Goal: Transaction & Acquisition: Purchase product/service

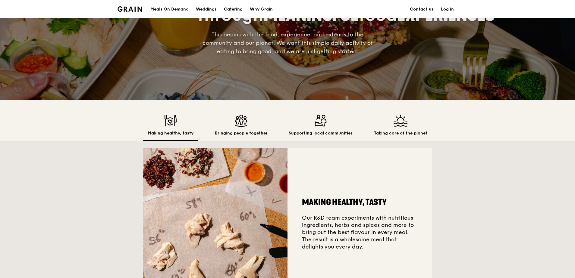
scroll to position [60, 0]
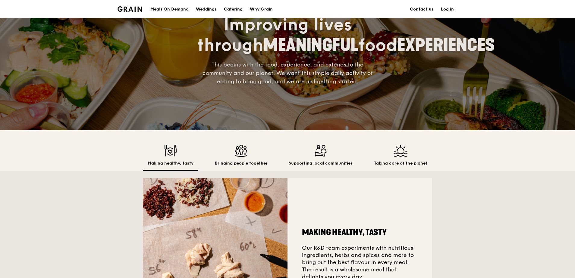
click at [179, 11] on div "Meals On Demand" at bounding box center [169, 9] width 38 height 18
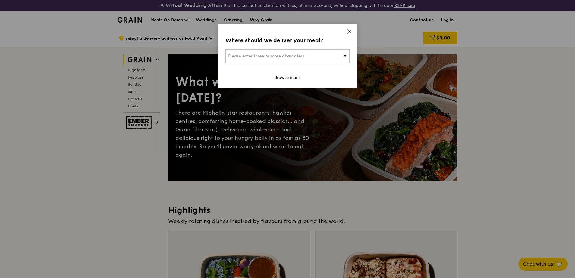
click at [295, 57] on span "Please enter three or more characters" at bounding box center [266, 56] width 76 height 5
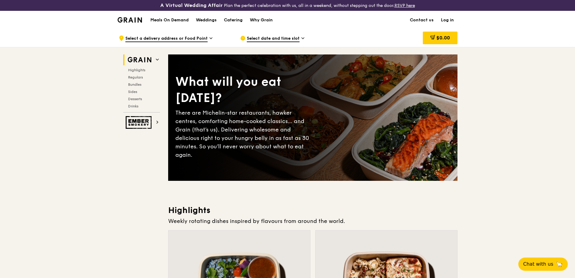
click at [447, 20] on link "Log in" at bounding box center [447, 20] width 20 height 18
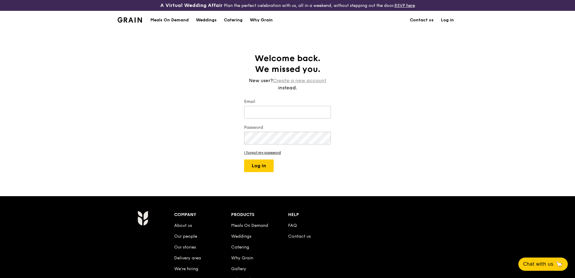
click at [291, 80] on link "Create a new account" at bounding box center [300, 80] width 54 height 7
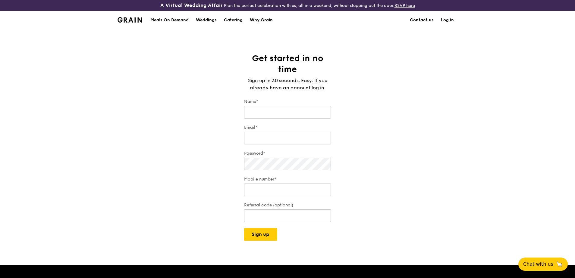
click at [262, 20] on div "Why Grain" at bounding box center [261, 20] width 23 height 18
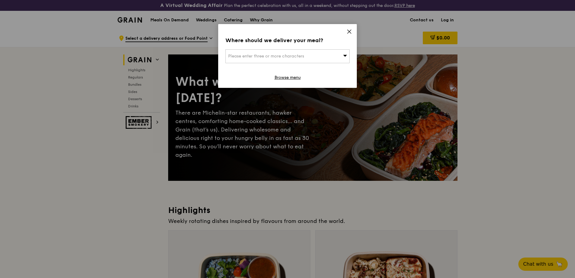
click at [263, 54] on span "Please enter three or more characters" at bounding box center [266, 56] width 76 height 5
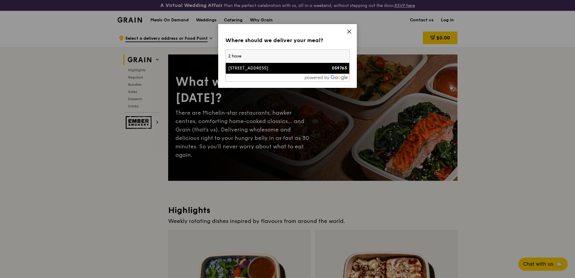
type input "2 have"
click at [263, 67] on div "[STREET_ADDRESS]" at bounding box center [272, 68] width 89 height 6
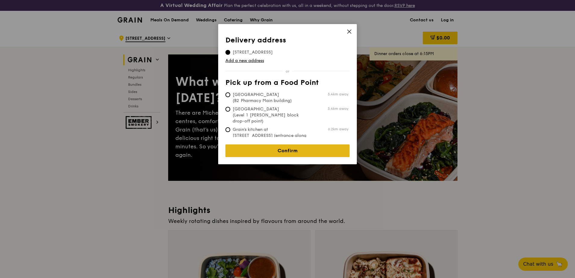
click at [264, 149] on link "Confirm" at bounding box center [287, 151] width 124 height 13
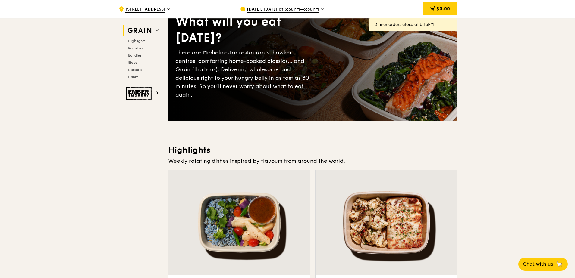
scroll to position [60, 0]
click at [275, 83] on div "There are Michelin-star restaurants, hawker centres, comforting home-cooked cla…" at bounding box center [243, 73] width 137 height 51
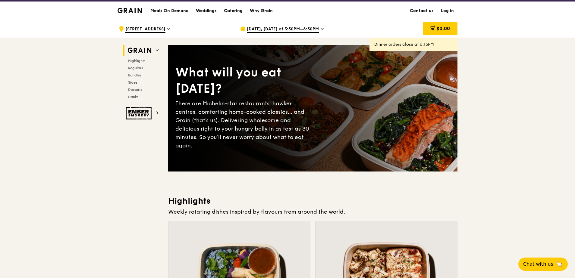
scroll to position [0, 0]
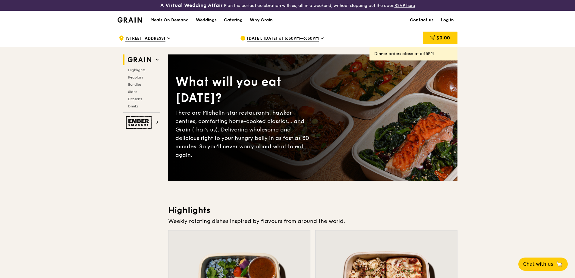
click at [382, 56] on div "Dinner orders close at 6:15PM" at bounding box center [413, 54] width 78 height 6
click at [299, 39] on span "Sep 25, Today at 5:30PM–6:30PM" at bounding box center [283, 39] width 72 height 7
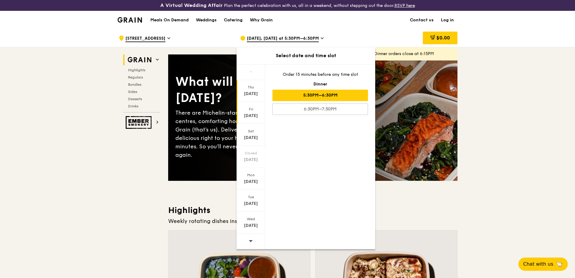
click at [253, 114] on div "Sep 26" at bounding box center [250, 116] width 27 height 6
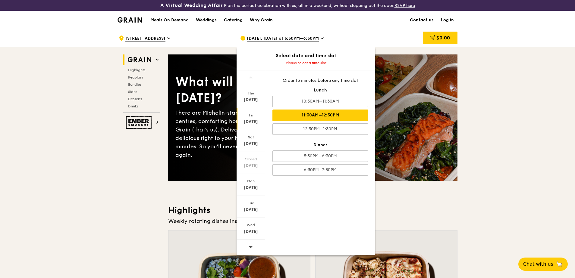
click at [304, 117] on div "11:30AM–12:30PM" at bounding box center [320, 115] width 96 height 11
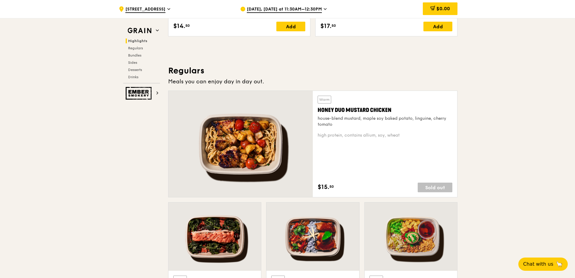
scroll to position [362, 0]
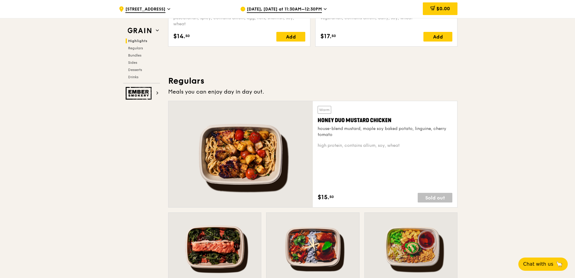
click at [295, 10] on span "Sep 26, Tomorrow at 11:30AM–12:30PM" at bounding box center [284, 9] width 75 height 7
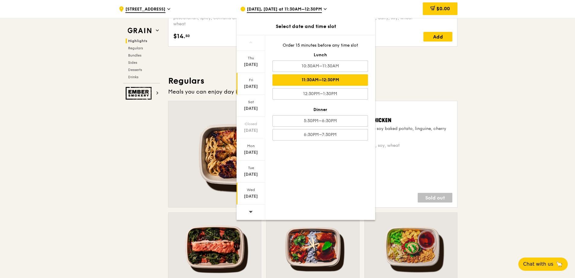
click at [249, 196] on div "Oct 1" at bounding box center [250, 197] width 27 height 6
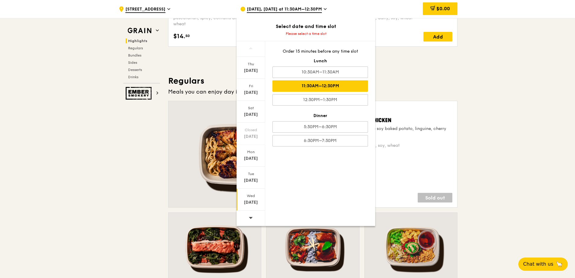
click at [309, 83] on div "11:30AM–12:30PM" at bounding box center [320, 85] width 96 height 11
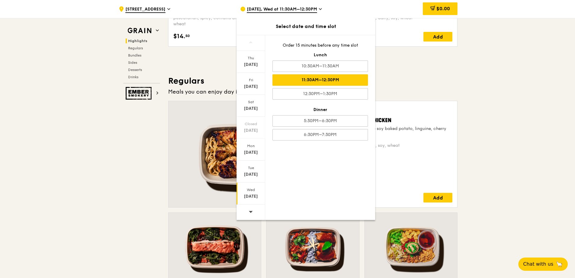
click at [440, 142] on div "Warm Honey Duo Mustard Chicken house-blend mustard, maple soy baked potato, lin…" at bounding box center [385, 154] width 135 height 97
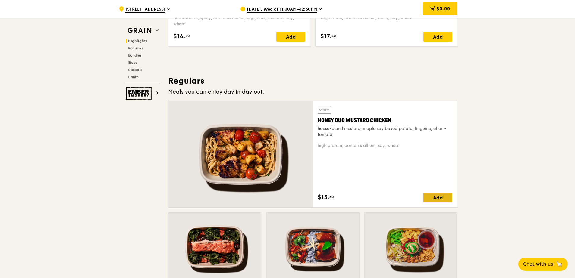
click at [438, 199] on div "Add" at bounding box center [437, 198] width 29 height 10
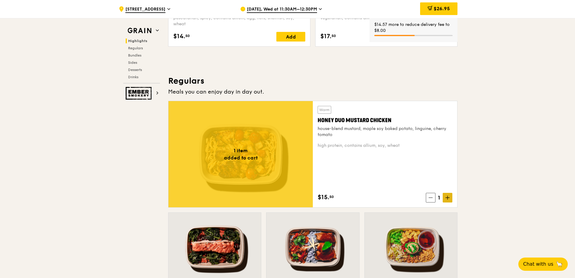
click at [451, 199] on span at bounding box center [448, 198] width 10 height 10
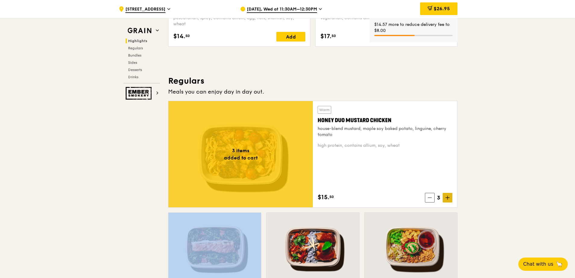
click at [451, 199] on span at bounding box center [448, 198] width 10 height 10
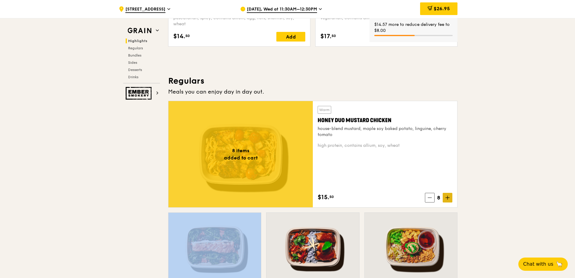
click at [451, 199] on span at bounding box center [448, 198] width 10 height 10
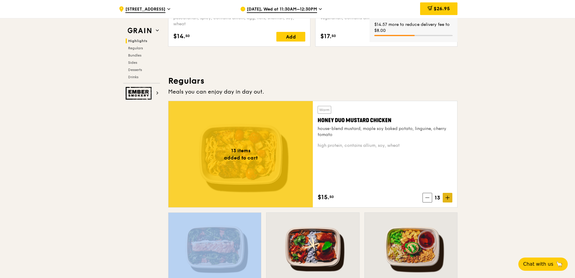
click at [451, 199] on span at bounding box center [448, 198] width 10 height 10
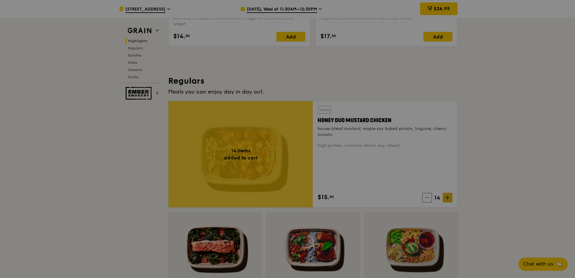
click at [429, 199] on div at bounding box center [287, 139] width 575 height 278
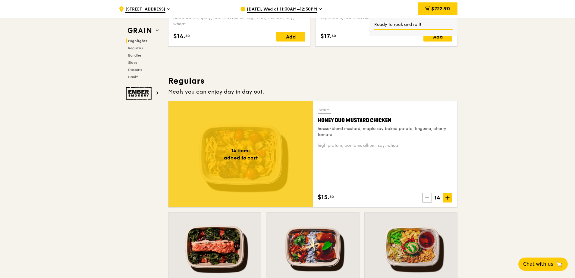
click at [427, 198] on icon at bounding box center [427, 198] width 4 height 0
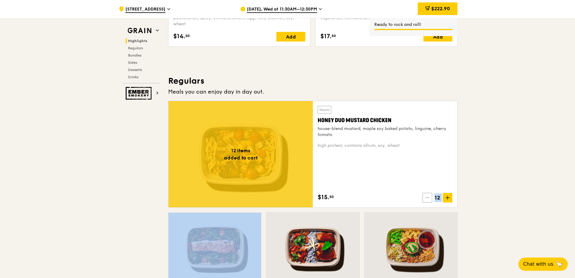
click at [427, 198] on icon at bounding box center [427, 198] width 4 height 0
click at [427, 199] on icon at bounding box center [427, 198] width 4 height 4
click at [427, 199] on span at bounding box center [430, 198] width 10 height 10
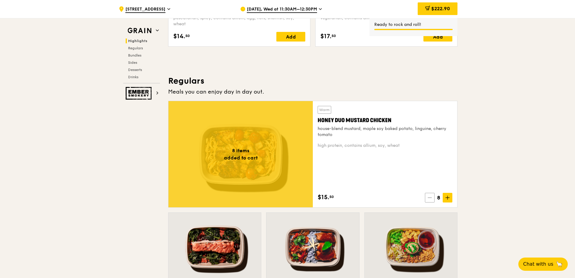
click at [427, 199] on span at bounding box center [430, 198] width 10 height 10
click at [428, 199] on icon at bounding box center [430, 198] width 4 height 4
click at [429, 199] on icon at bounding box center [430, 198] width 4 height 4
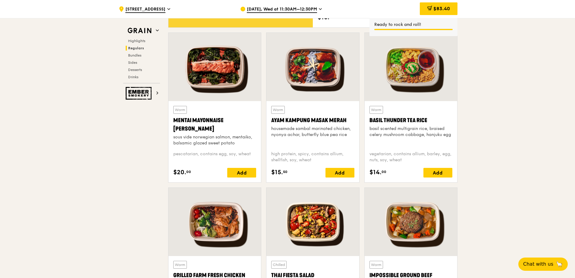
scroll to position [542, 0]
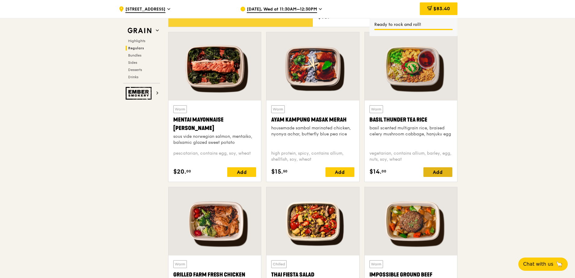
click at [441, 176] on div "Add" at bounding box center [437, 173] width 29 height 10
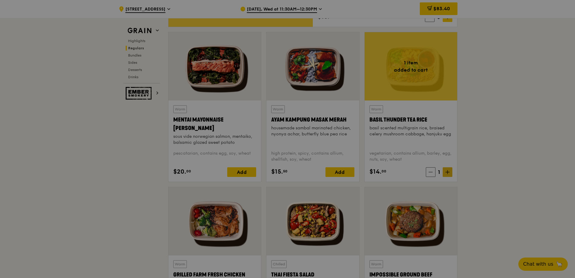
click at [446, 174] on div at bounding box center [287, 139] width 575 height 278
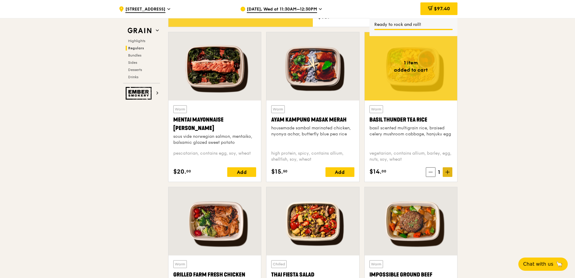
click at [446, 174] on icon at bounding box center [447, 172] width 4 height 4
click at [450, 174] on span at bounding box center [448, 173] width 10 height 10
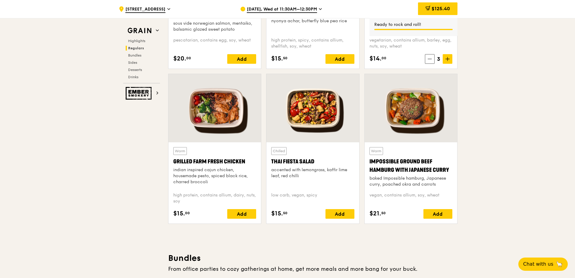
scroll to position [663, 0]
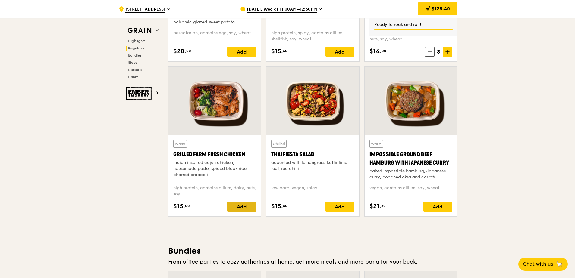
click at [237, 205] on div "Add" at bounding box center [241, 207] width 29 height 10
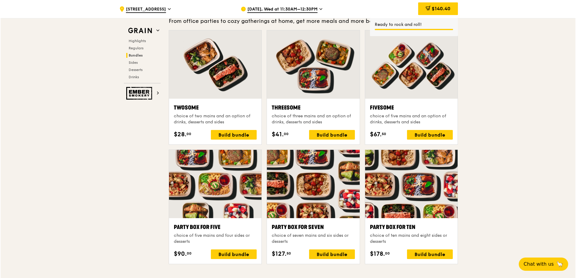
scroll to position [934, 0]
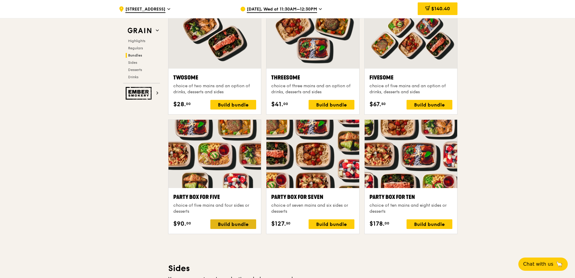
click at [236, 226] on div "Build bundle" at bounding box center [233, 225] width 46 height 10
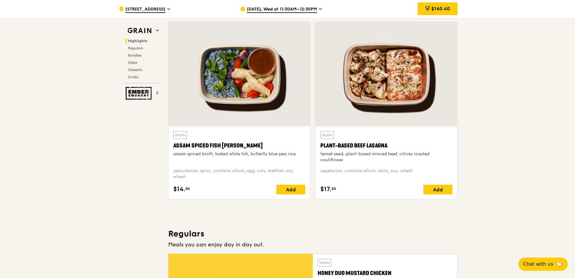
scroll to position [208, 0]
